Goal: Check status

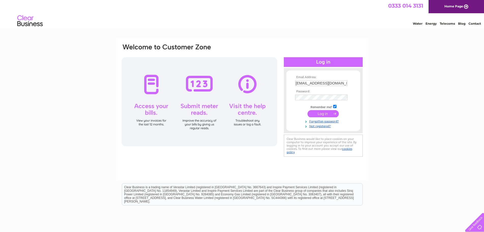
click at [323, 116] on input "submit" at bounding box center [323, 113] width 31 height 7
click at [323, 114] on input "submit" at bounding box center [323, 113] width 31 height 7
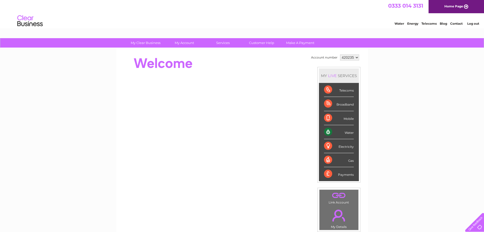
click at [337, 129] on div "Water" at bounding box center [339, 132] width 30 height 14
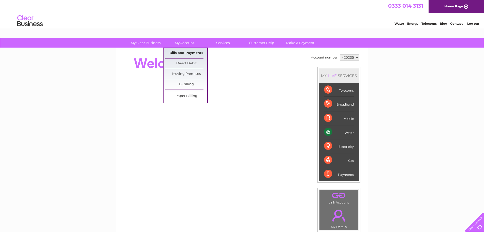
click at [176, 53] on link "Bills and Payments" at bounding box center [186, 53] width 42 height 10
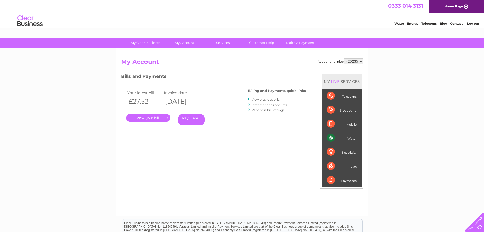
click at [145, 117] on link "." at bounding box center [148, 117] width 44 height 7
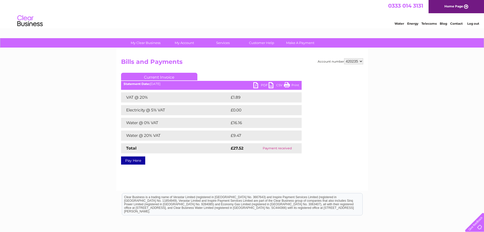
click at [292, 83] on link "Print" at bounding box center [291, 85] width 15 height 7
